Goal: Information Seeking & Learning: Learn about a topic

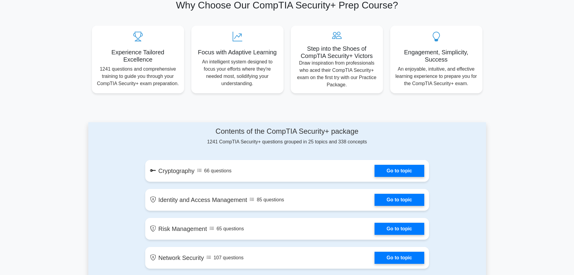
scroll to position [211, 0]
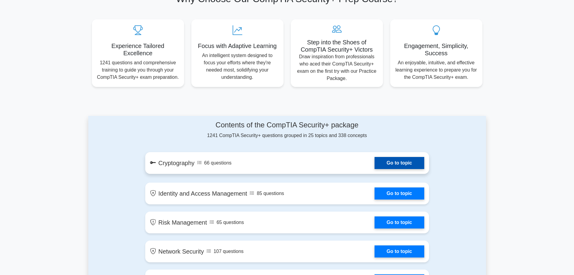
click at [395, 159] on link "Go to topic" at bounding box center [399, 163] width 49 height 12
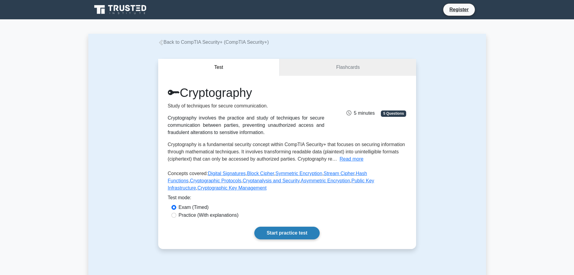
click at [291, 235] on link "Start practice test" at bounding box center [286, 232] width 65 height 13
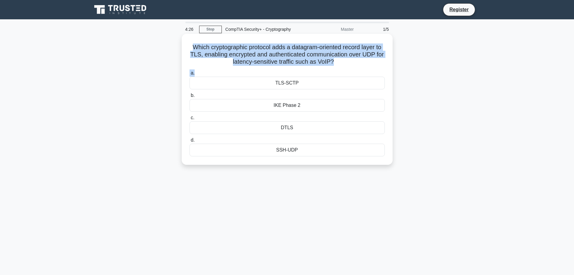
drag, startPoint x: 191, startPoint y: 50, endPoint x: 355, endPoint y: 65, distance: 164.4
click at [356, 69] on div "Which cryptographic protocol adds a datagram-oriented record layer to TLS, enab…" at bounding box center [287, 99] width 206 height 126
click at [355, 64] on h5 "Which cryptographic protocol adds a datagram-oriented record layer to TLS, enab…" at bounding box center [287, 54] width 197 height 22
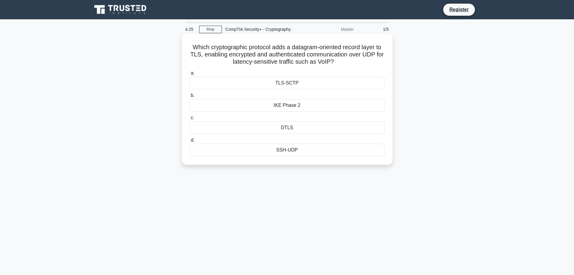
click at [355, 64] on h5 "Which cryptographic protocol adds a datagram-oriented record layer to TLS, enab…" at bounding box center [287, 54] width 197 height 22
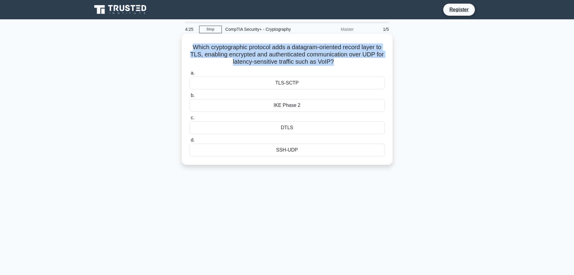
click at [355, 64] on h5 "Which cryptographic protocol adds a datagram-oriented record layer to TLS, enab…" at bounding box center [287, 54] width 197 height 22
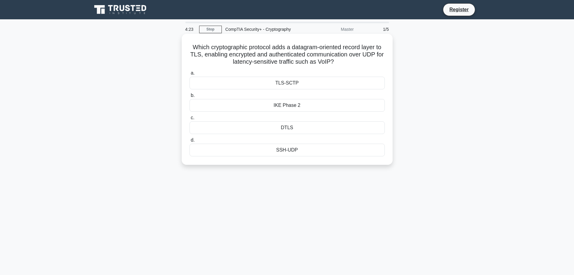
click at [286, 152] on div "SSH-UDP" at bounding box center [287, 149] width 195 height 13
click at [190, 142] on input "d. SSH-UDP" at bounding box center [190, 140] width 0 height 4
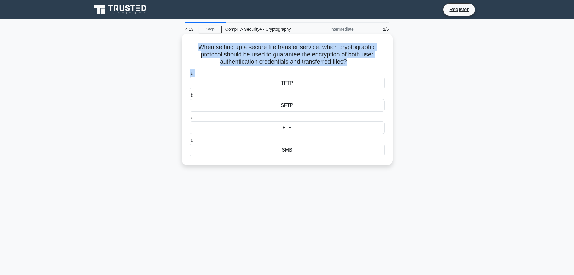
drag, startPoint x: 192, startPoint y: 46, endPoint x: 228, endPoint y: 64, distance: 40.6
click at [232, 70] on div "When setting up a secure file transfer service, which cryptographic protocol sh…" at bounding box center [287, 99] width 206 height 126
click at [227, 56] on h5 "When setting up a secure file transfer service, which cryptographic protocol sh…" at bounding box center [287, 54] width 197 height 22
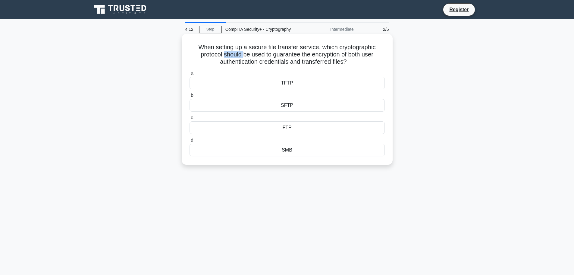
click at [227, 56] on h5 "When setting up a secure file transfer service, which cryptographic protocol sh…" at bounding box center [287, 54] width 197 height 22
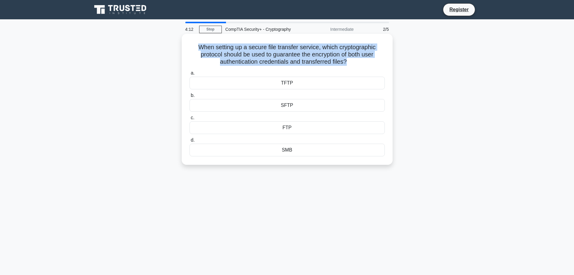
click at [227, 56] on h5 "When setting up a secure file transfer service, which cryptographic protocol sh…" at bounding box center [287, 54] width 197 height 22
click at [213, 61] on h5 "When setting up a secure file transfer service, which cryptographic protocol sh…" at bounding box center [287, 54] width 197 height 22
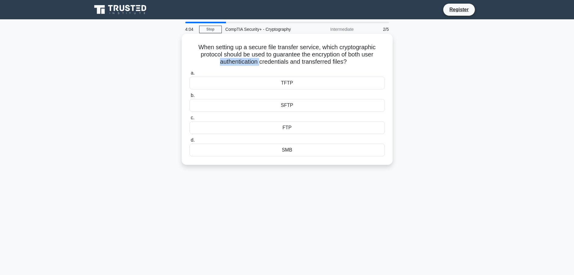
click at [213, 61] on h5 "When setting up a secure file transfer service, which cryptographic protocol sh…" at bounding box center [287, 54] width 197 height 22
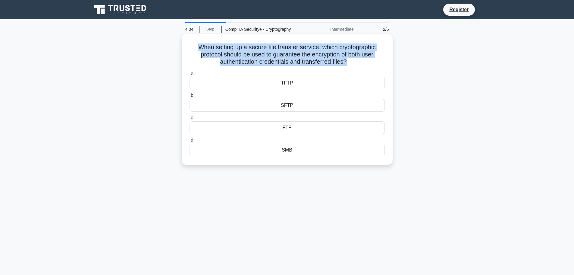
click at [213, 61] on h5 "When setting up a secure file transfer service, which cryptographic protocol sh…" at bounding box center [287, 54] width 197 height 22
click at [211, 61] on h5 "When setting up a secure file transfer service, which cryptographic protocol sh…" at bounding box center [287, 54] width 197 height 22
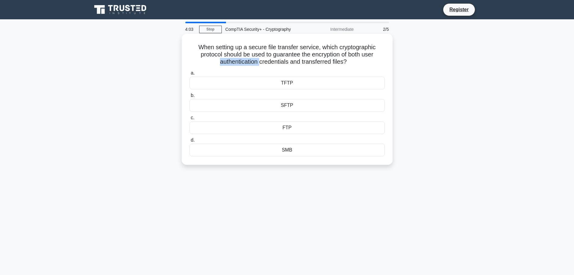
click at [211, 61] on h5 "When setting up a secure file transfer service, which cryptographic protocol sh…" at bounding box center [287, 54] width 197 height 22
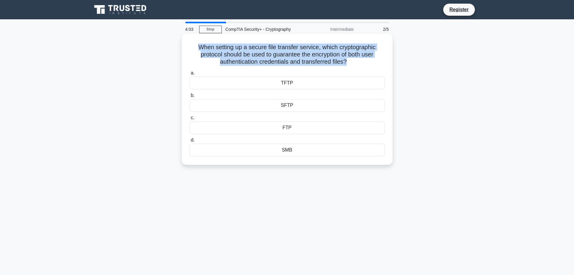
click at [211, 61] on h5 "When setting up a secure file transfer service, which cryptographic protocol sh…" at bounding box center [287, 54] width 197 height 22
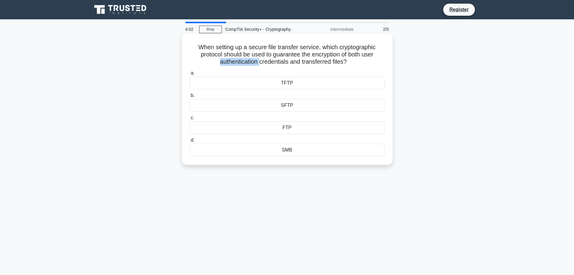
click at [211, 61] on h5 "When setting up a secure file transfer service, which cryptographic protocol sh…" at bounding box center [287, 54] width 197 height 22
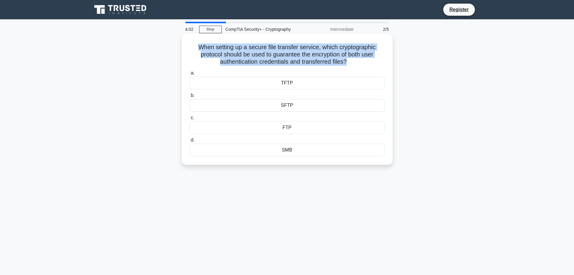
click at [211, 61] on h5 "When setting up a secure file transfer service, which cryptographic protocol sh…" at bounding box center [287, 54] width 197 height 22
click at [221, 105] on div "SFTP" at bounding box center [287, 105] width 195 height 13
click at [190, 97] on input "b. SFTP" at bounding box center [190, 95] width 0 height 4
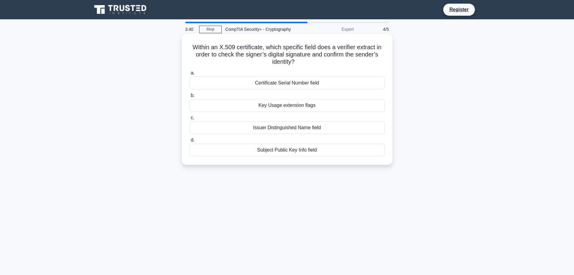
click at [240, 59] on h5 "Within an X.509 certificate, which specific field does a verifier extract in or…" at bounding box center [287, 54] width 197 height 22
click at [232, 56] on h5 "Within an X.509 certificate, which specific field does a verifier extract in or…" at bounding box center [287, 54] width 197 height 22
click at [218, 44] on h5 "Within an X.509 certificate, which specific field does a verifier extract in or…" at bounding box center [287, 54] width 197 height 22
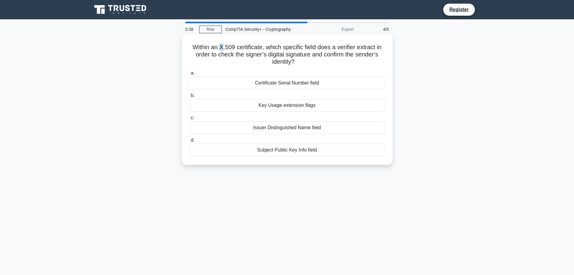
click at [218, 44] on h5 "Within an X.509 certificate, which specific field does a verifier extract in or…" at bounding box center [287, 54] width 197 height 22
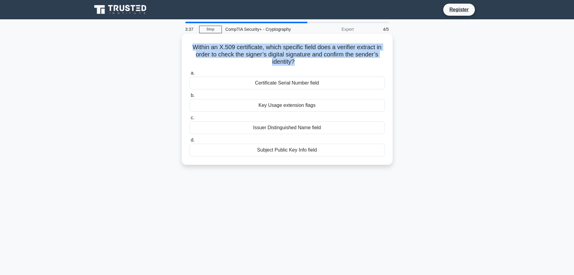
click at [218, 44] on h5 "Within an X.509 certificate, which specific field does a verifier extract in or…" at bounding box center [287, 54] width 197 height 22
click at [217, 48] on h5 "Within an X.509 certificate, which specific field does a verifier extract in or…" at bounding box center [287, 54] width 197 height 22
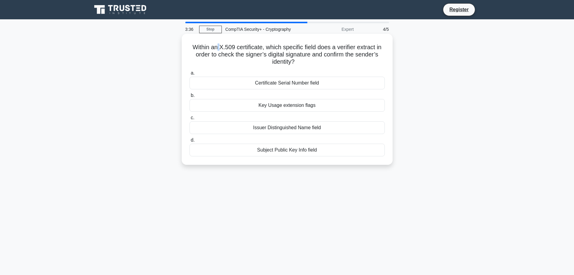
click at [217, 48] on h5 "Within an X.509 certificate, which specific field does a verifier extract in or…" at bounding box center [287, 54] width 197 height 22
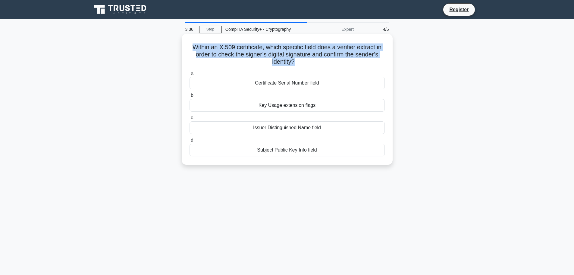
click at [217, 48] on h5 "Within an X.509 certificate, which specific field does a verifier extract in or…" at bounding box center [287, 54] width 197 height 22
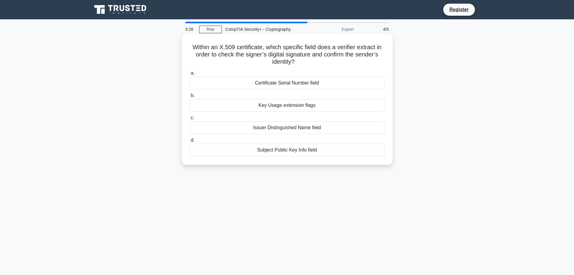
click at [272, 83] on div "Certificate Serial Number field" at bounding box center [287, 83] width 195 height 13
click at [190, 75] on input "a. Certificate Serial Number field" at bounding box center [190, 73] width 0 height 4
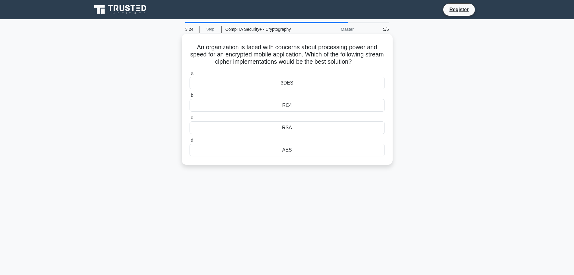
click at [255, 56] on h5 "An organization is faced with concerns about processing power and speed for an …" at bounding box center [287, 54] width 197 height 22
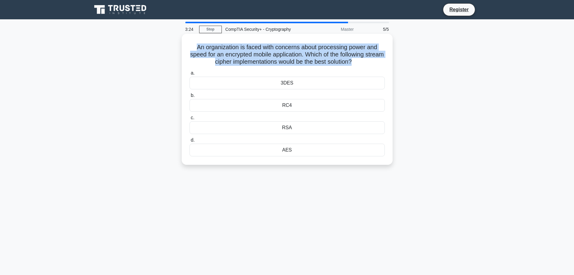
click at [255, 55] on h5 "An organization is faced with concerns about processing power and speed for an …" at bounding box center [287, 54] width 197 height 22
click at [256, 55] on h5 "An organization is faced with concerns about processing power and speed for an …" at bounding box center [287, 54] width 197 height 22
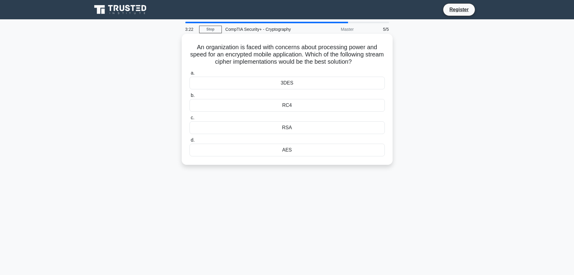
click at [256, 55] on h5 "An organization is faced with concerns about processing power and speed for an …" at bounding box center [287, 54] width 197 height 22
click at [252, 50] on h5 "An organization is faced with concerns about processing power and speed for an …" at bounding box center [287, 54] width 197 height 22
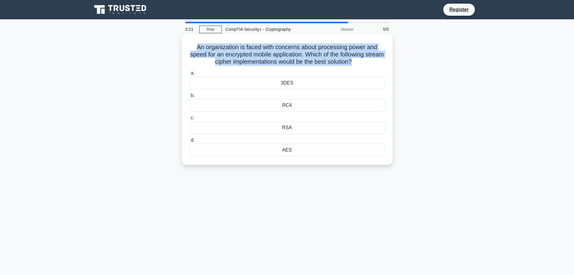
click at [252, 50] on h5 "An organization is faced with concerns about processing power and speed for an …" at bounding box center [287, 54] width 197 height 22
click at [255, 54] on h5 "An organization is faced with concerns about processing power and speed for an …" at bounding box center [287, 54] width 197 height 22
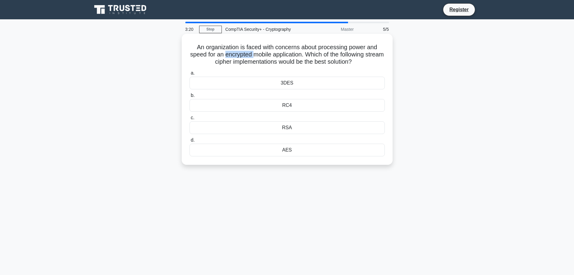
click at [255, 54] on h5 "An organization is faced with concerns about processing power and speed for an …" at bounding box center [287, 54] width 197 height 22
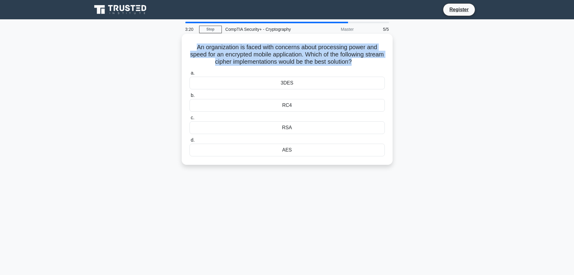
click at [255, 54] on h5 "An organization is faced with concerns about processing power and speed for an …" at bounding box center [287, 54] width 197 height 22
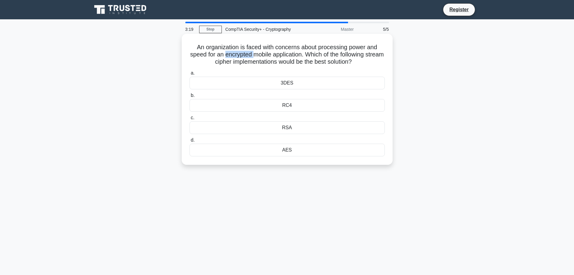
click at [255, 54] on h5 "An organization is faced with concerns about processing power and speed for an …" at bounding box center [287, 54] width 197 height 22
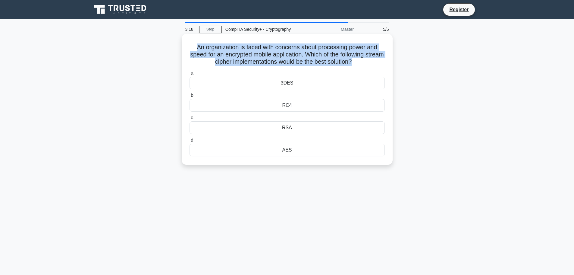
click at [255, 61] on h5 "An organization is faced with concerns about processing power and speed for an …" at bounding box center [287, 54] width 197 height 22
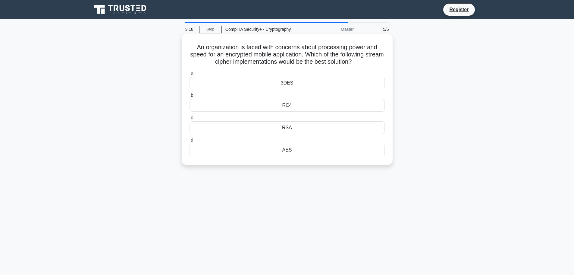
click at [255, 61] on h5 "An organization is faced with concerns about processing power and speed for an …" at bounding box center [287, 54] width 197 height 22
click at [263, 106] on div "RC4" at bounding box center [287, 105] width 195 height 13
click at [190, 97] on input "b. RC4" at bounding box center [190, 95] width 0 height 4
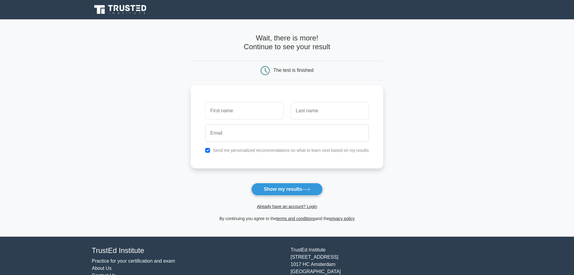
click at [134, 11] on icon at bounding box center [121, 9] width 58 height 11
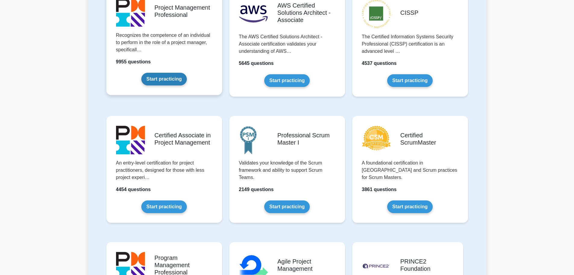
scroll to position [332, 0]
